Goal: Information Seeking & Learning: Learn about a topic

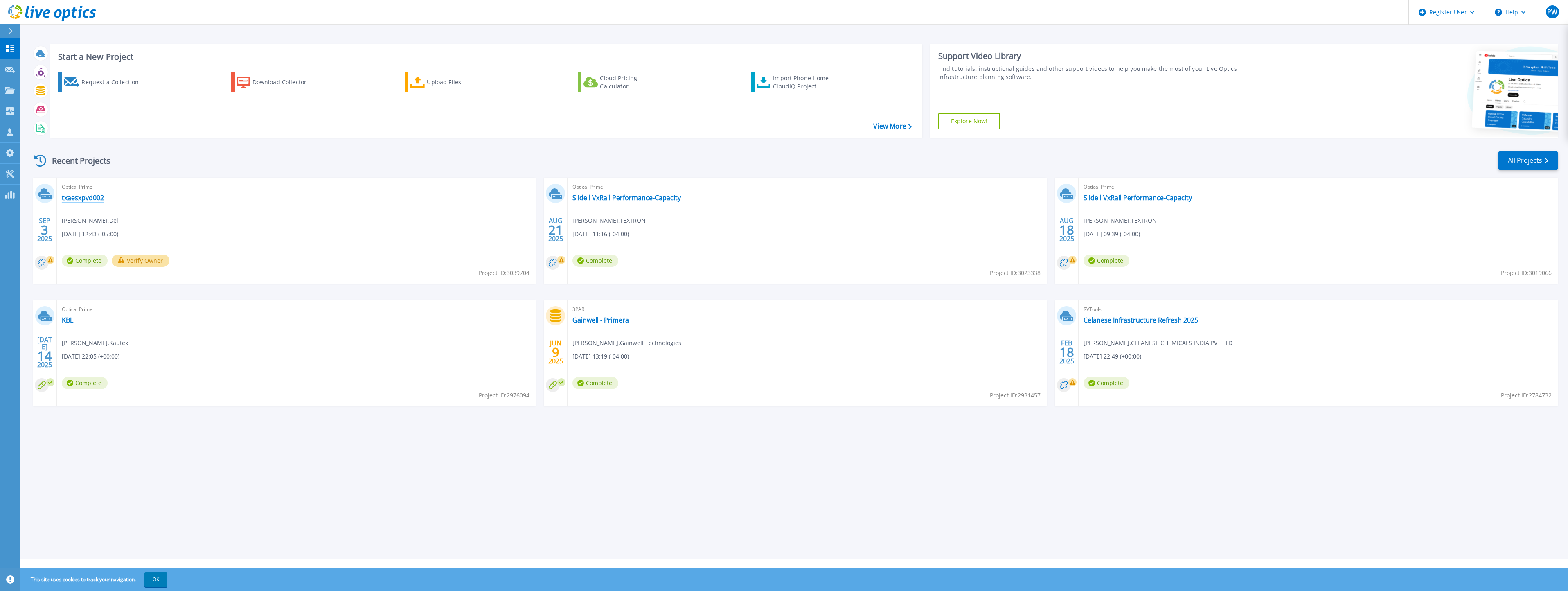
click at [83, 194] on link "txaesxpvd002" at bounding box center [83, 197] width 42 height 8
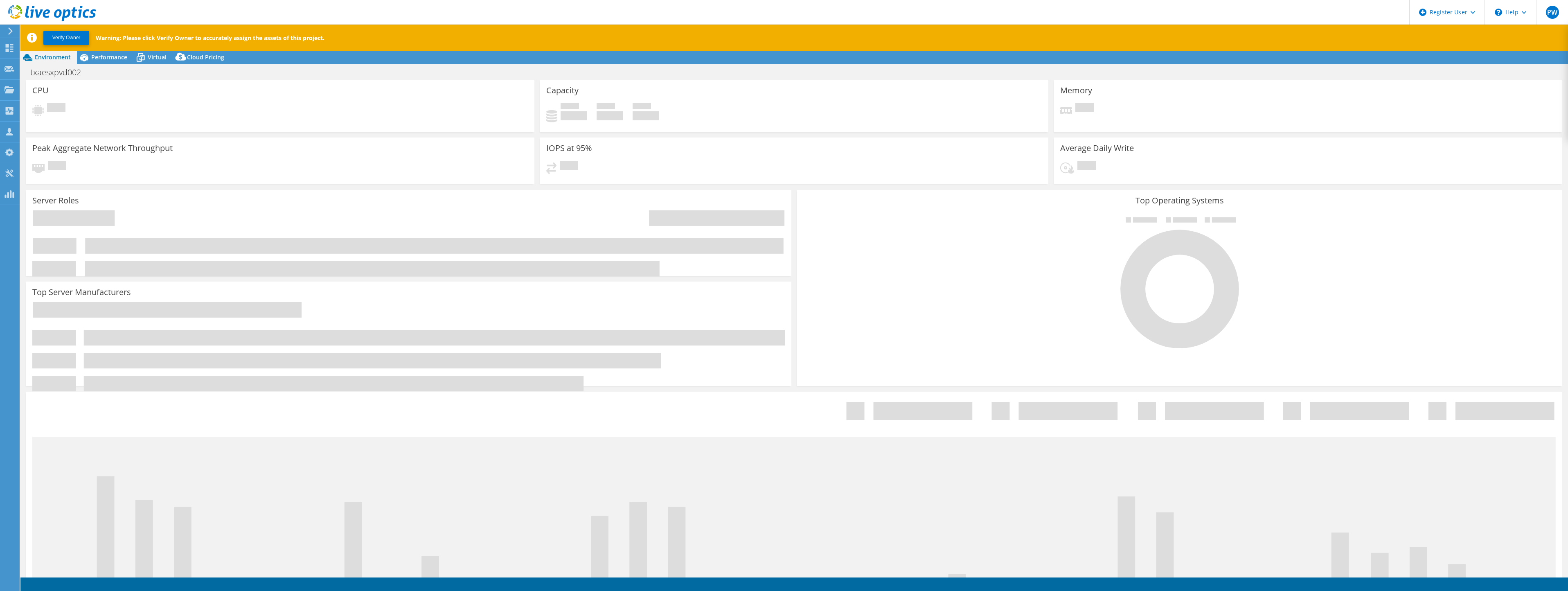
select select "USD"
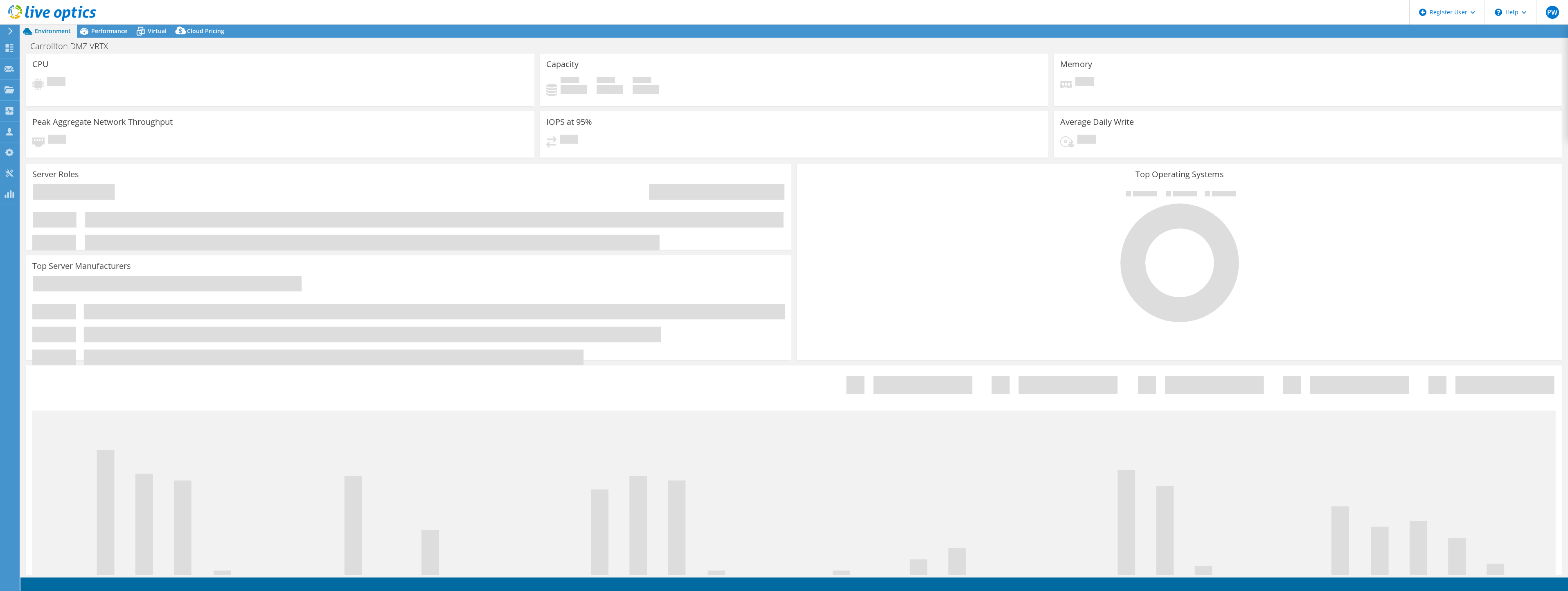
select select "USD"
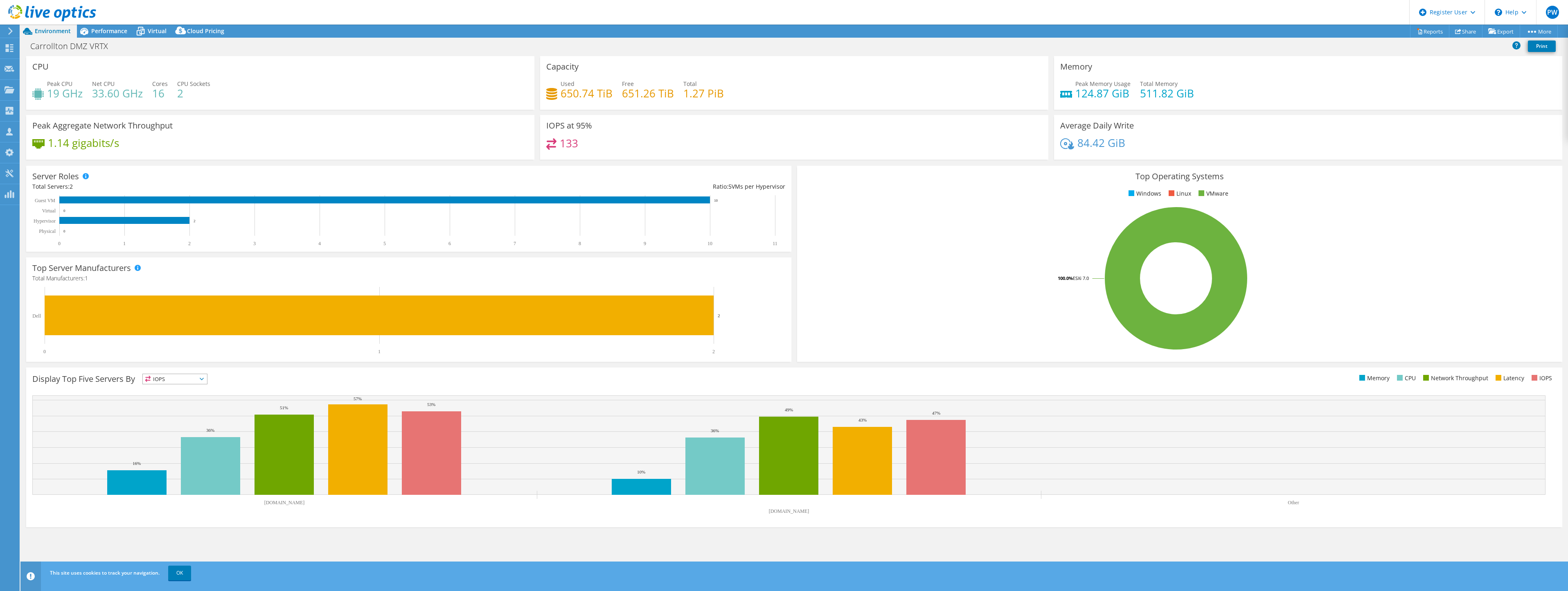
click at [738, 287] on icon "0 1 2 Dell 2" at bounding box center [407, 320] width 749 height 68
click at [155, 8] on header "PW Dell User Pete Williams Pete.Williams@Dell.com Dell My Profile Log Out \n He…" at bounding box center [784, 12] width 1568 height 24
click at [119, 32] on span "Performance" at bounding box center [109, 30] width 36 height 8
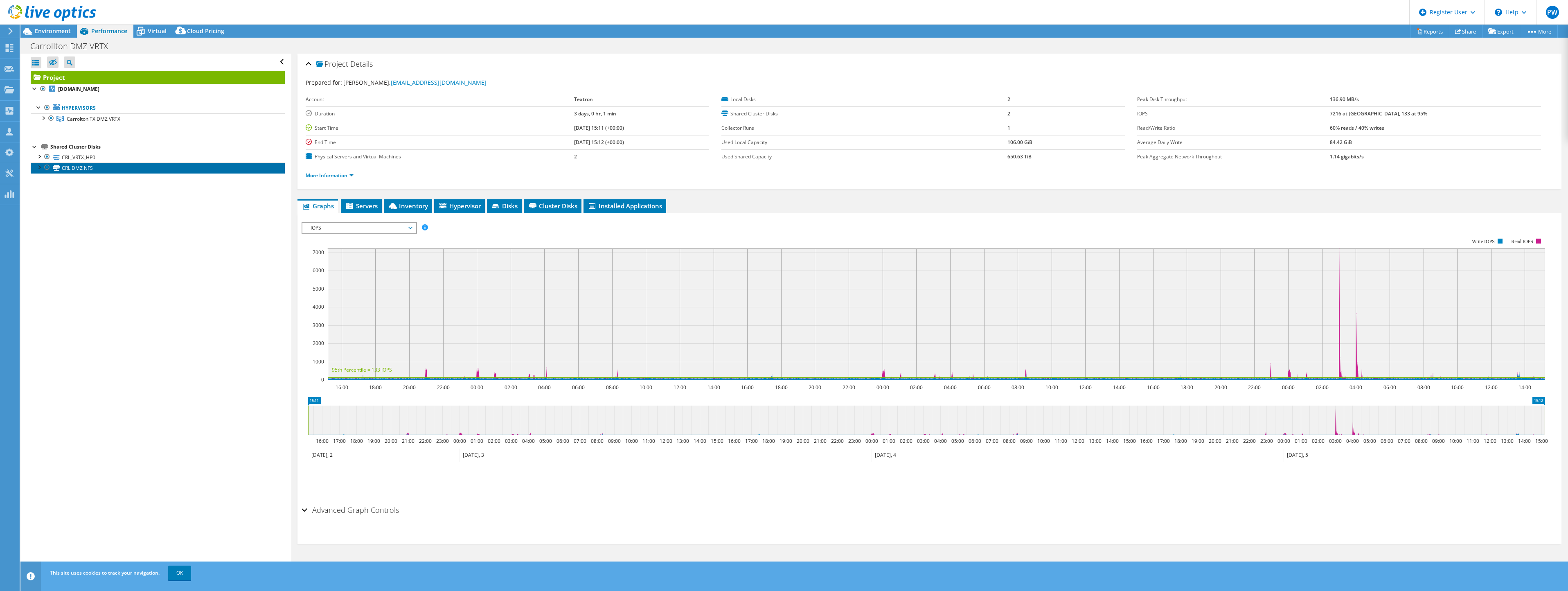
click at [77, 170] on link "CRL DMZ NFS" at bounding box center [157, 167] width 254 height 10
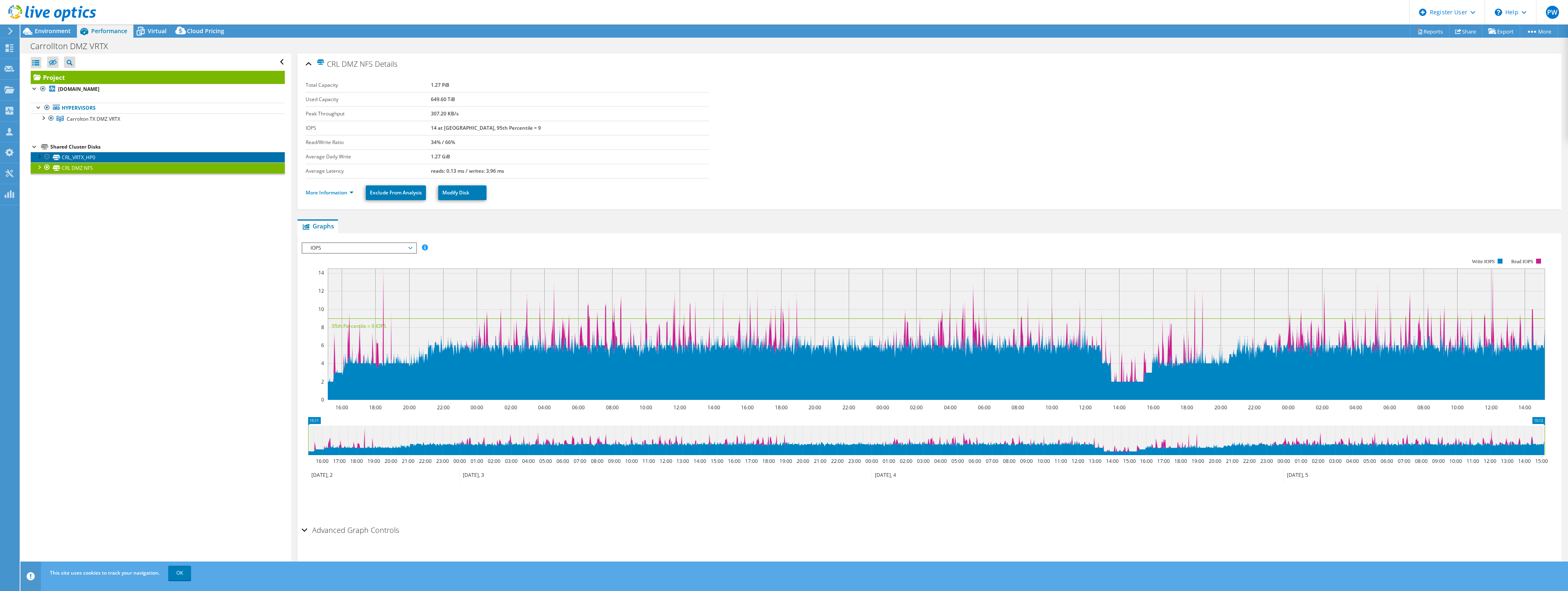
click at [77, 155] on link "CRL_VRTX_HP0" at bounding box center [157, 156] width 254 height 10
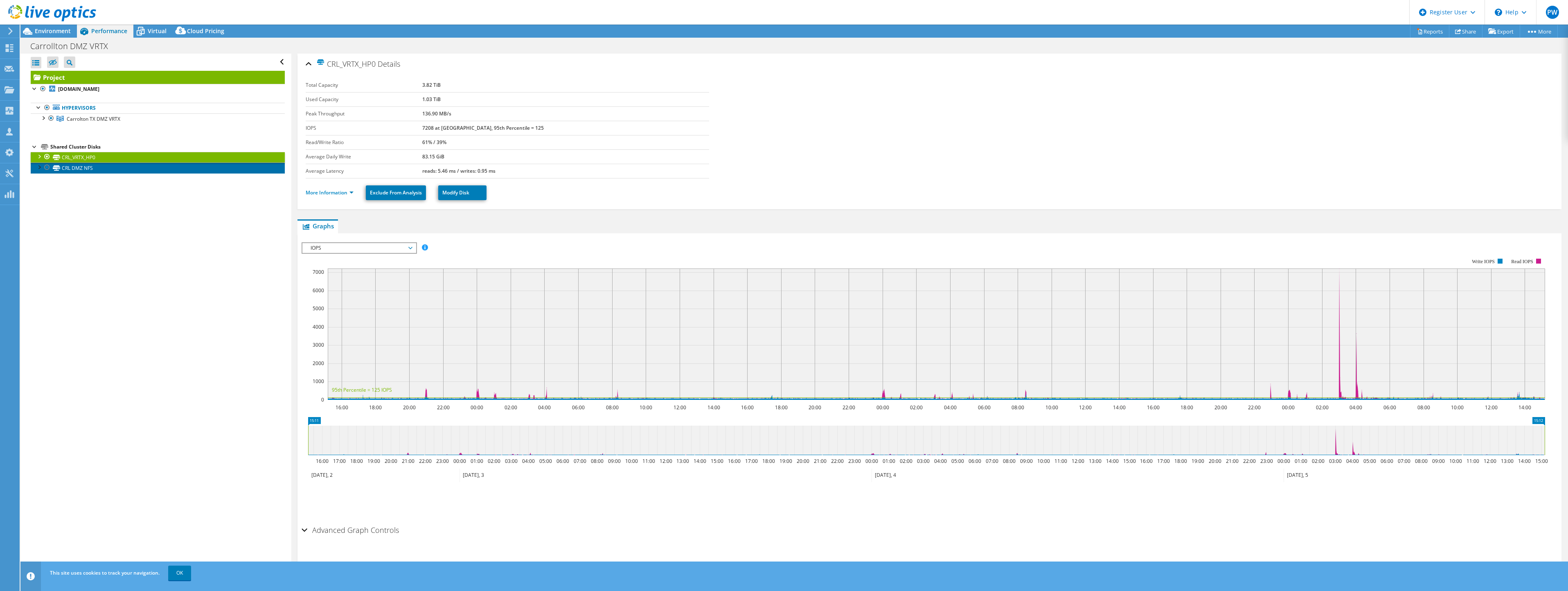
click at [87, 168] on link "CRL DMZ NFS" at bounding box center [157, 167] width 254 height 10
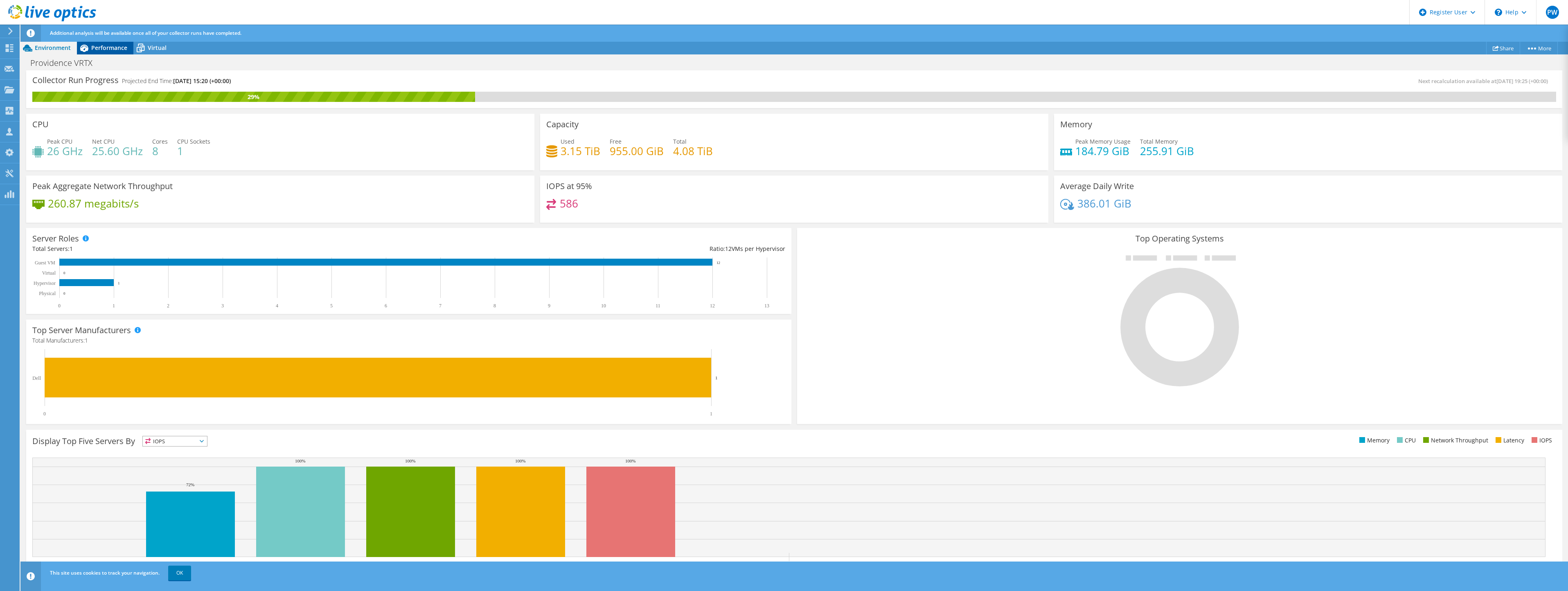
click at [114, 47] on span "Performance" at bounding box center [109, 47] width 36 height 8
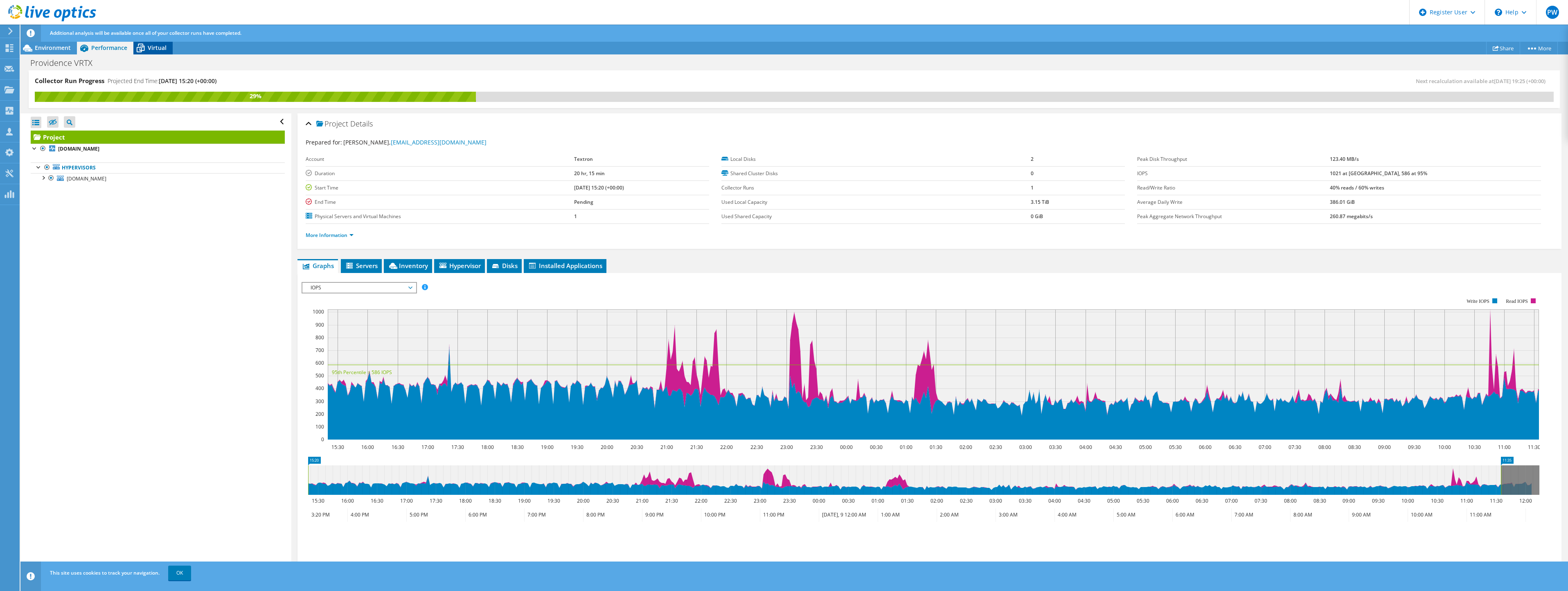
click at [149, 46] on span "Virtual" at bounding box center [157, 47] width 19 height 8
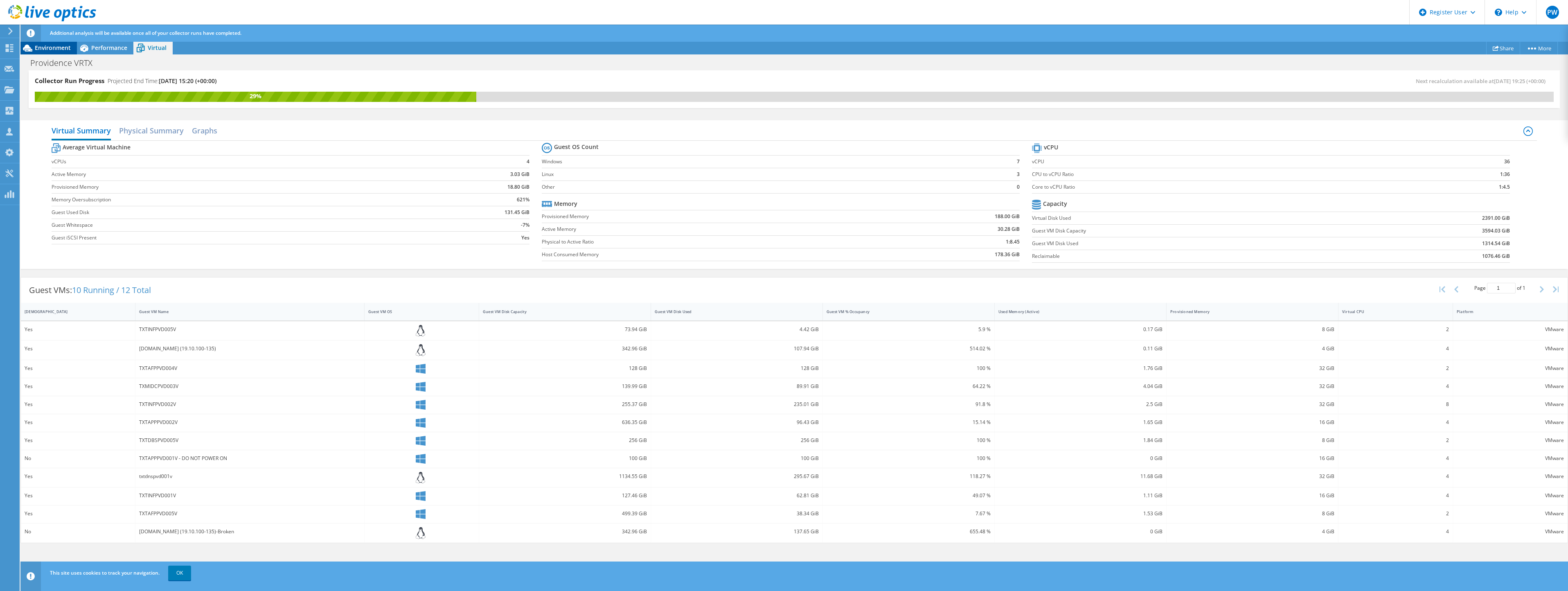
click at [55, 49] on span "Environment" at bounding box center [52, 47] width 36 height 8
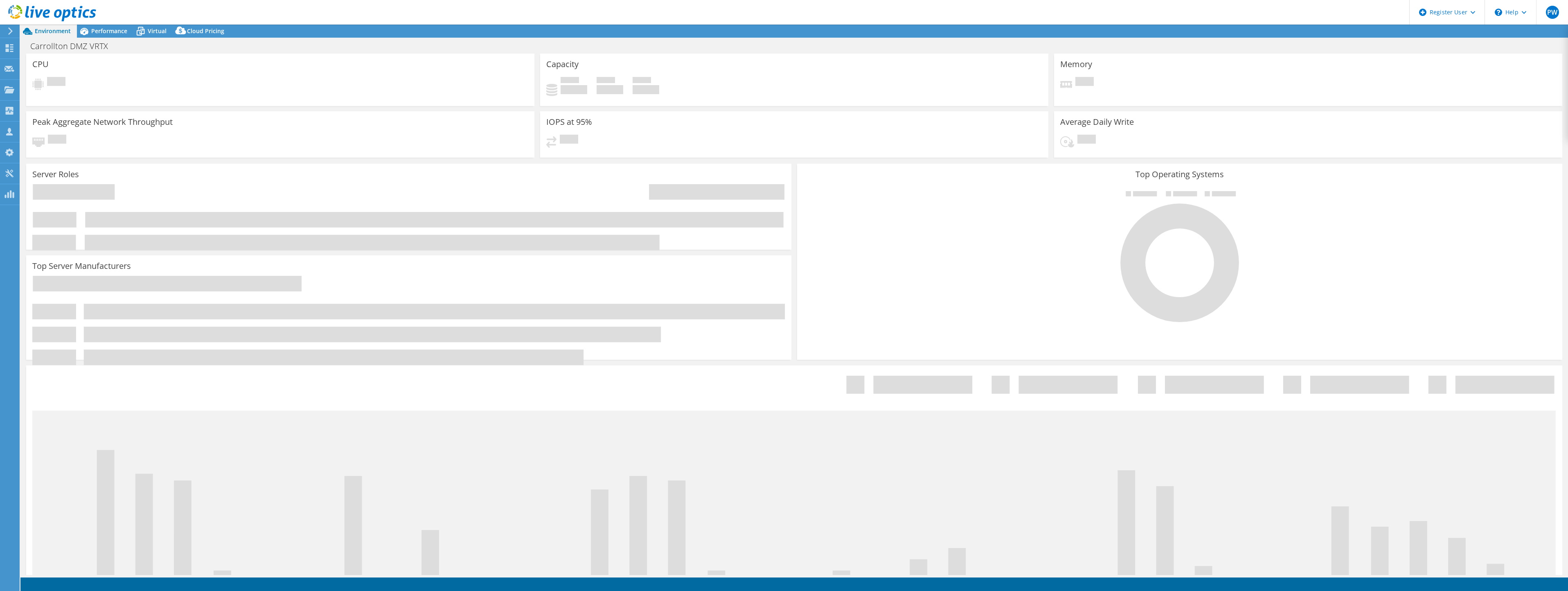
select select "USD"
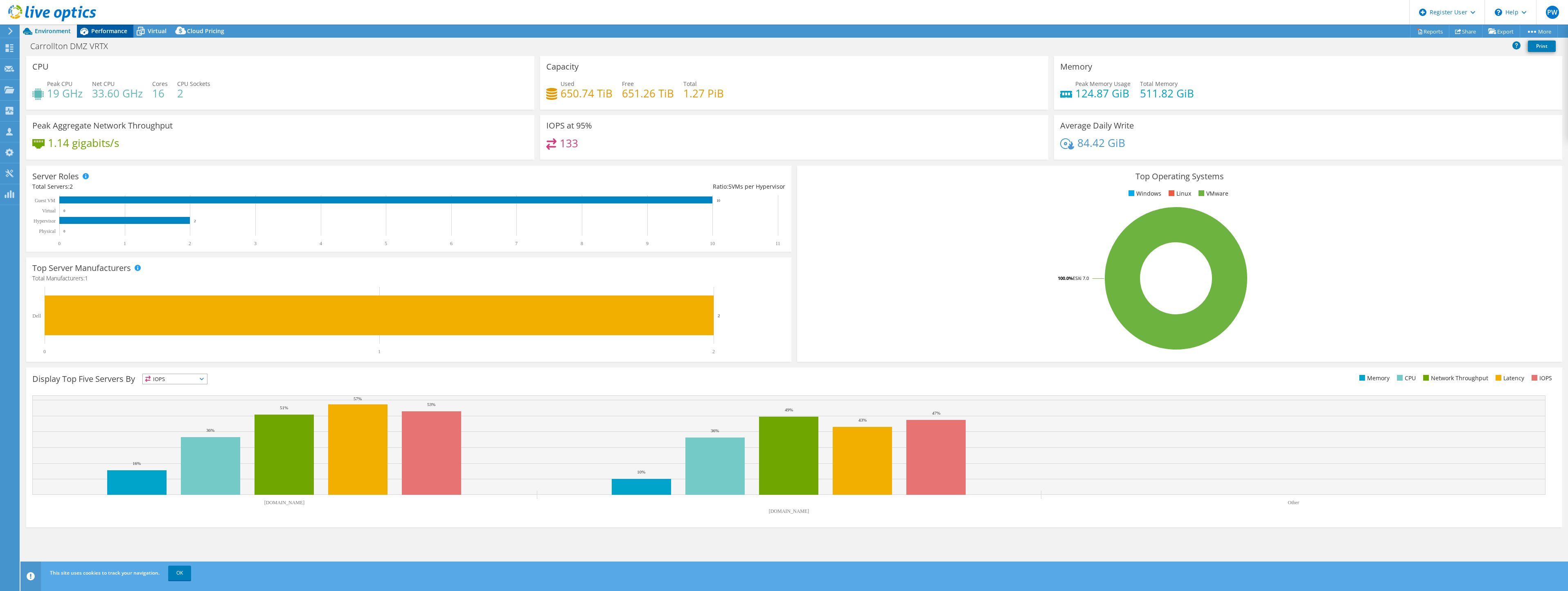
click at [111, 30] on span "Performance" at bounding box center [109, 30] width 36 height 8
